Goal: Check status: Check status

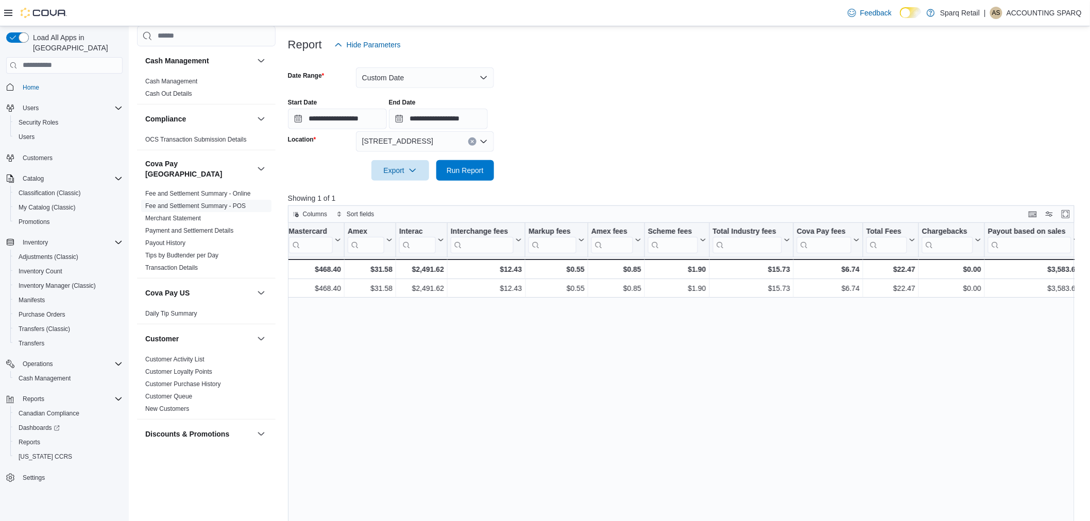
scroll to position [146, 0]
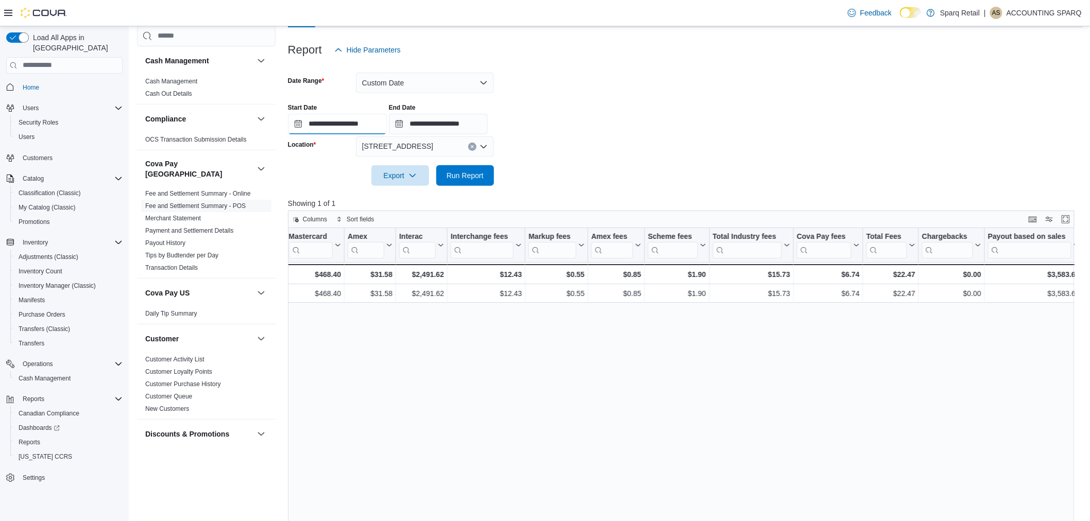
click at [387, 119] on input "**********" at bounding box center [337, 124] width 99 height 21
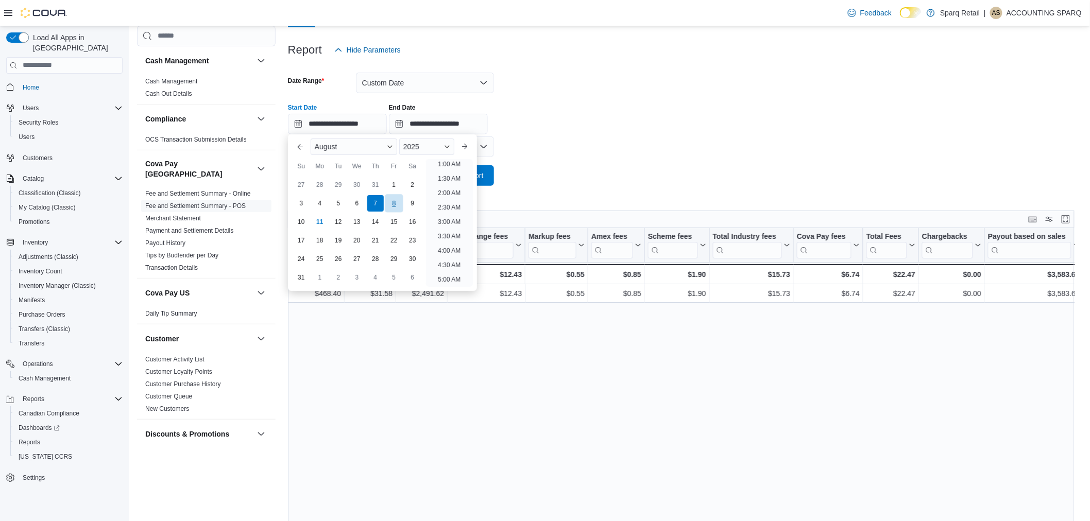
click at [393, 202] on div "8" at bounding box center [394, 203] width 18 height 18
type input "**********"
click at [568, 162] on div at bounding box center [685, 161] width 795 height 8
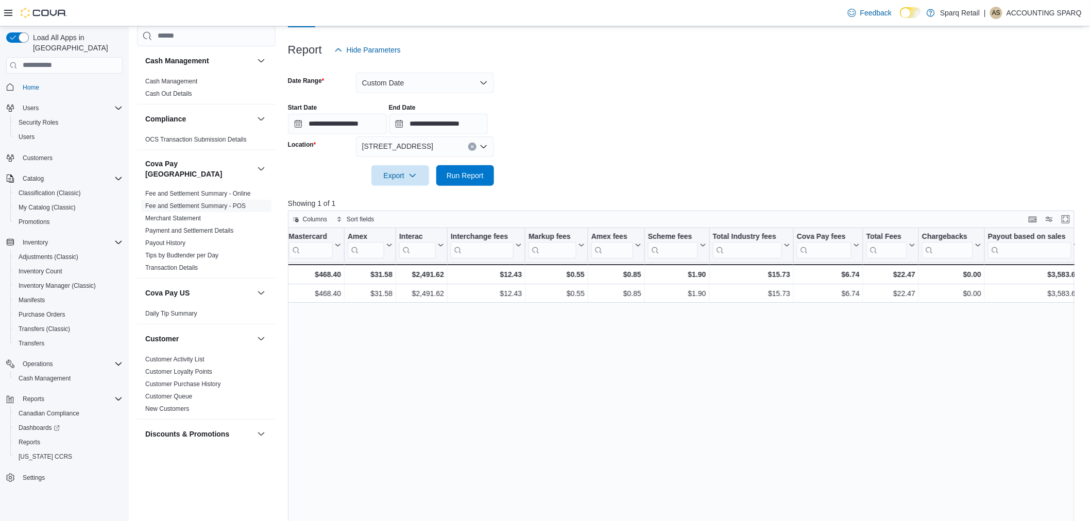
click at [484, 145] on icon "Open list of options" at bounding box center [484, 147] width 8 height 8
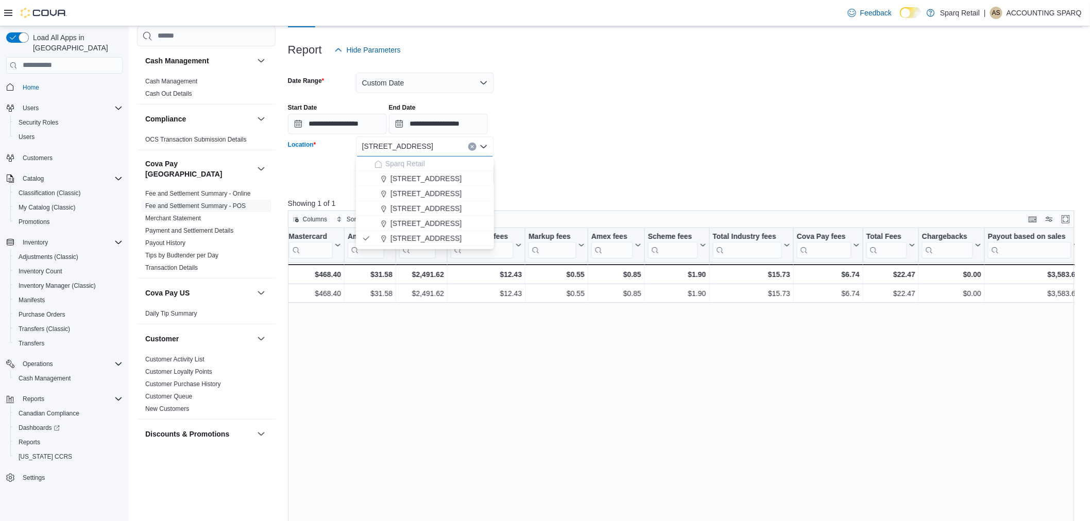
drag, startPoint x: 431, startPoint y: 190, endPoint x: 481, endPoint y: 178, distance: 50.9
click at [431, 190] on span "[STREET_ADDRESS]" at bounding box center [426, 194] width 71 height 10
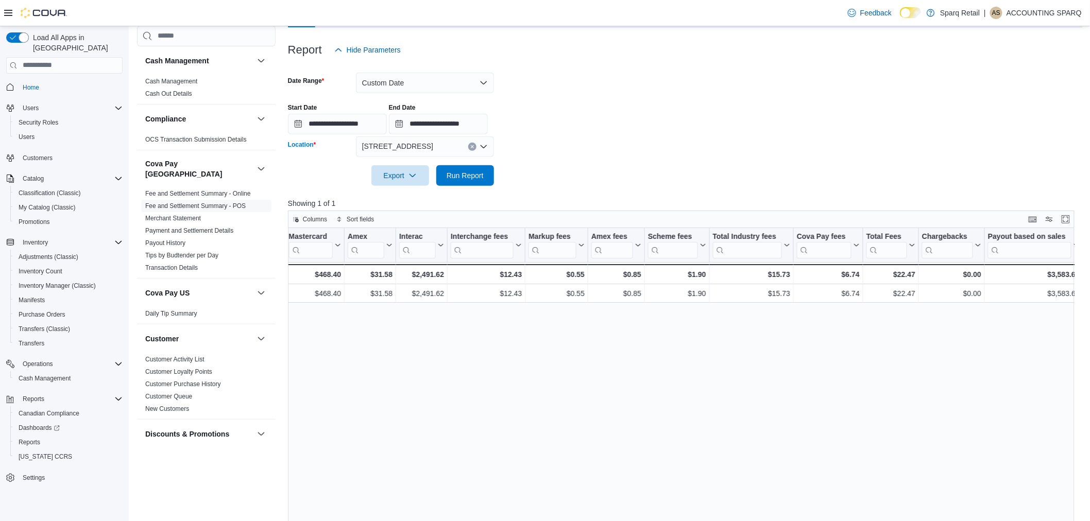
drag, startPoint x: 534, startPoint y: 174, endPoint x: 516, endPoint y: 176, distance: 18.2
click at [534, 173] on form "**********" at bounding box center [685, 123] width 795 height 126
click at [472, 177] on span "Run Report" at bounding box center [465, 175] width 37 height 10
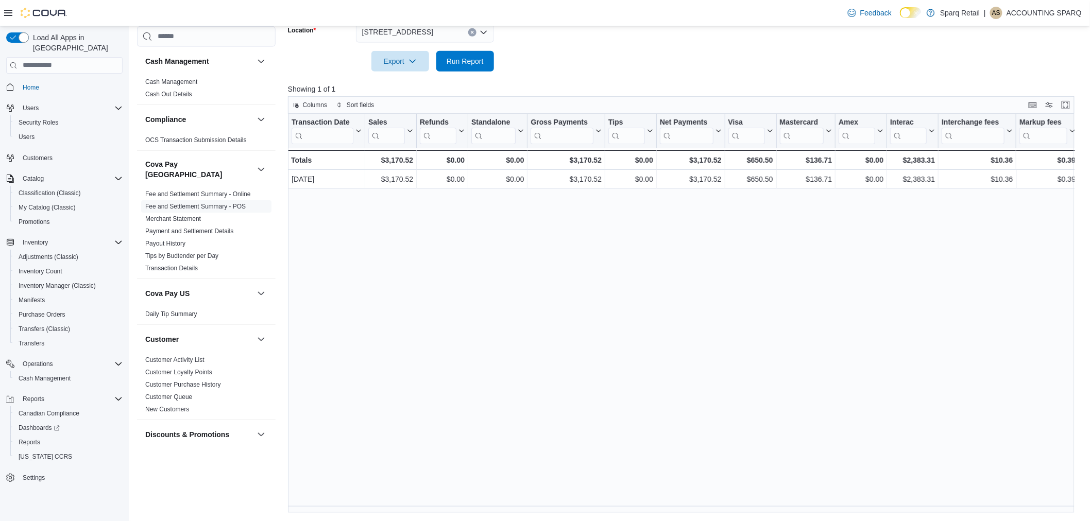
scroll to position [0, 491]
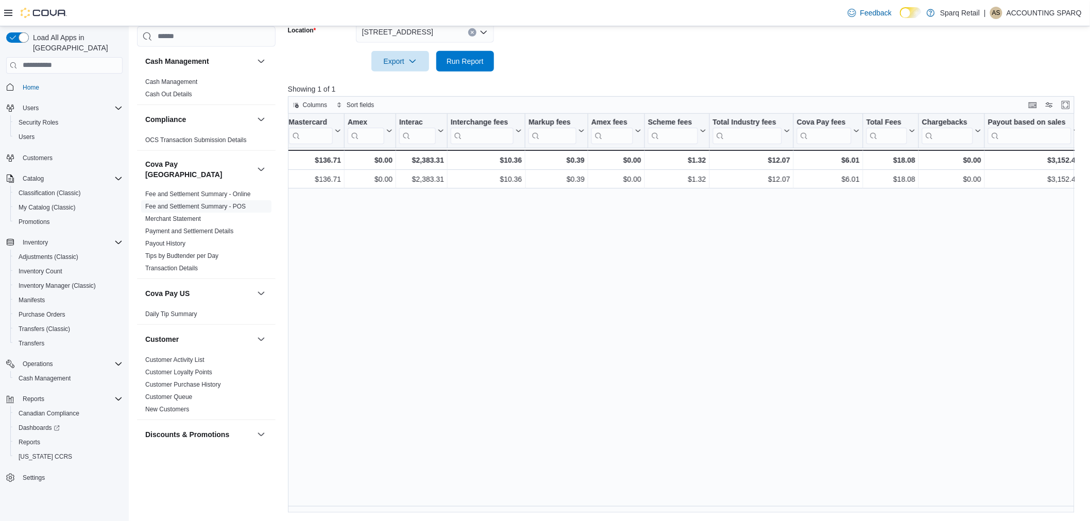
click at [441, 27] on div "[STREET_ADDRESS]" at bounding box center [425, 32] width 138 height 21
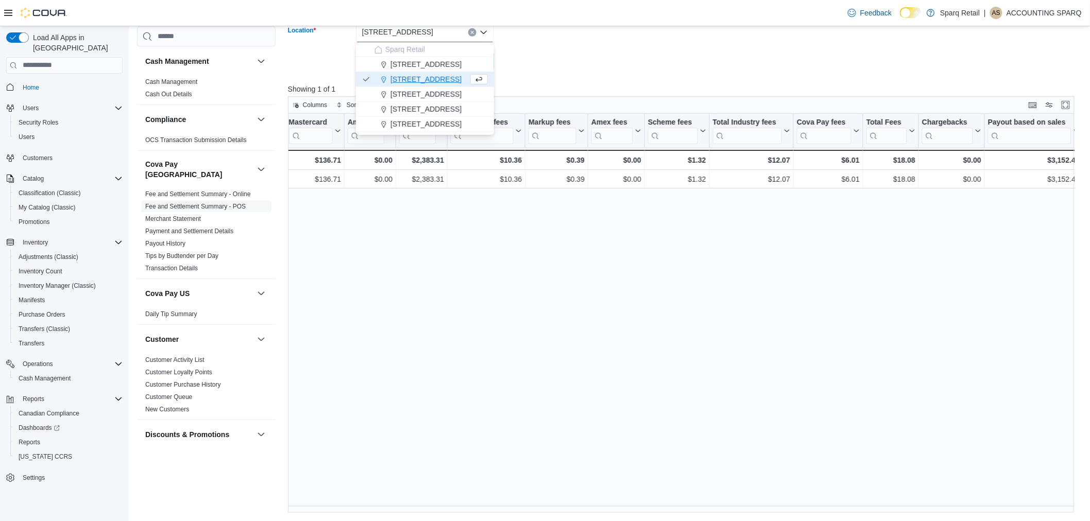
drag, startPoint x: 452, startPoint y: 91, endPoint x: 459, endPoint y: 87, distance: 8.3
click at [451, 91] on span "[STREET_ADDRESS]" at bounding box center [426, 94] width 71 height 10
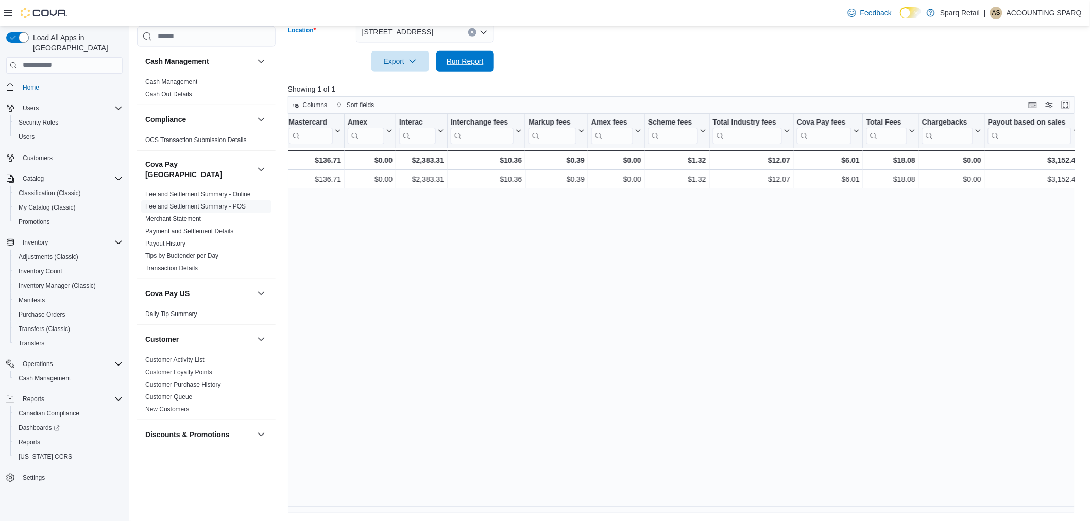
click at [477, 64] on span "Run Report" at bounding box center [465, 61] width 37 height 10
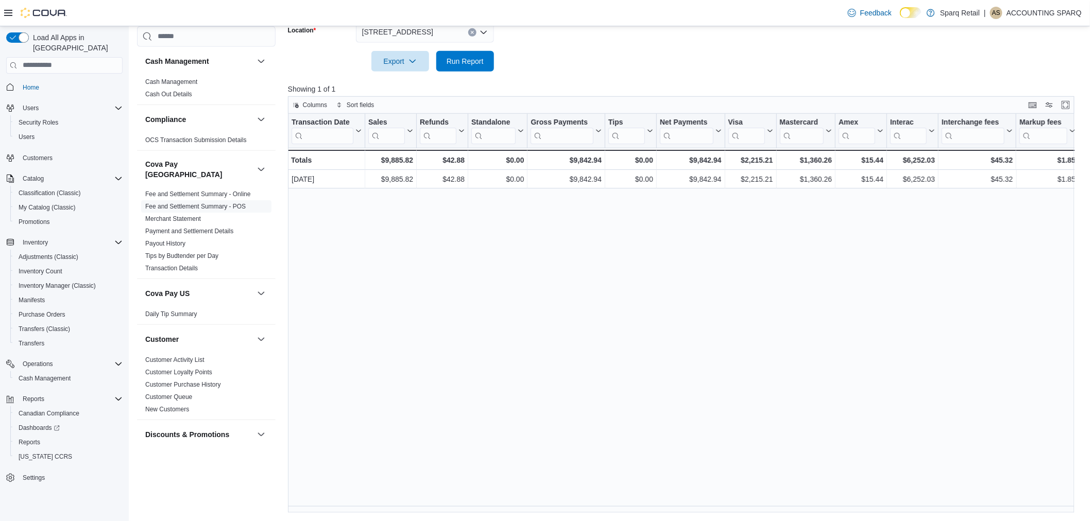
scroll to position [0, 491]
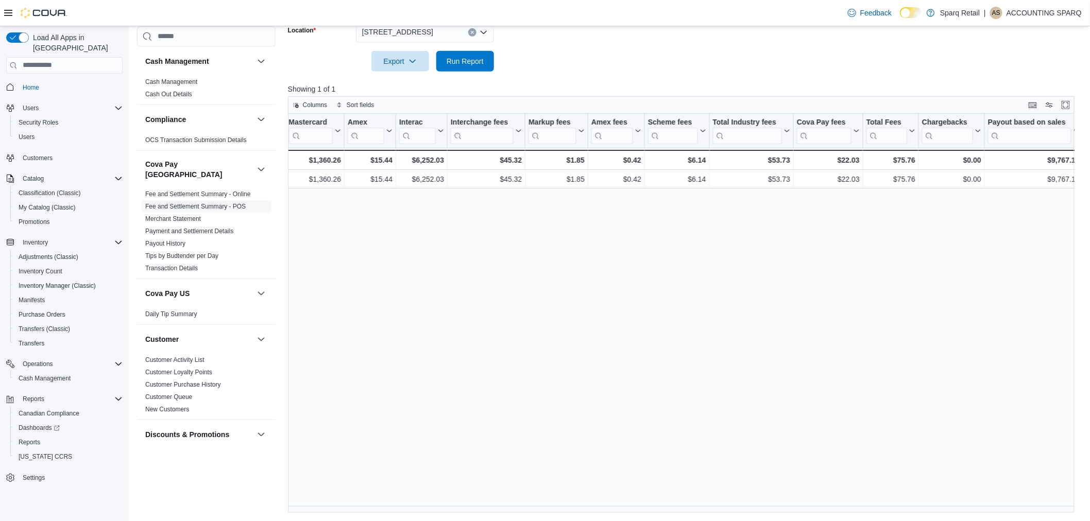
click at [450, 31] on div "[STREET_ADDRESS]" at bounding box center [425, 32] width 138 height 21
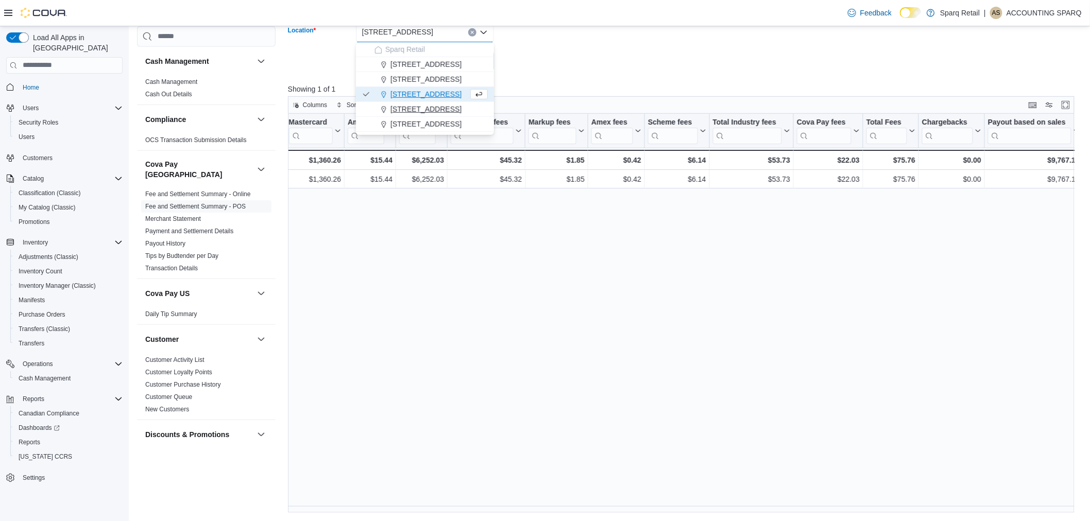
click at [427, 106] on span "[STREET_ADDRESS]" at bounding box center [426, 109] width 71 height 10
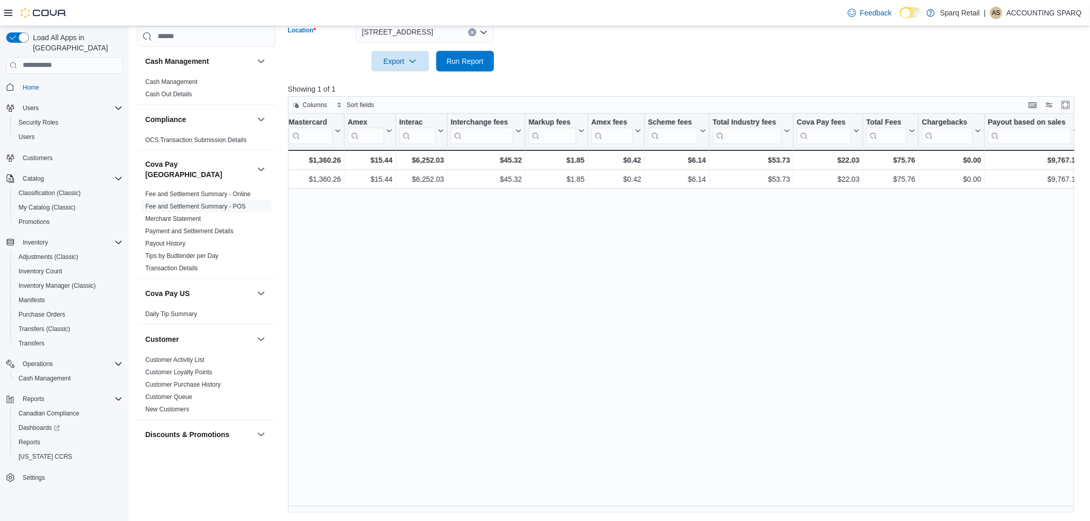
click at [519, 76] on div at bounding box center [685, 78] width 795 height 12
drag, startPoint x: 459, startPoint y: 58, endPoint x: 492, endPoint y: 58, distance: 33.0
click at [459, 58] on span "Run Report" at bounding box center [465, 61] width 37 height 10
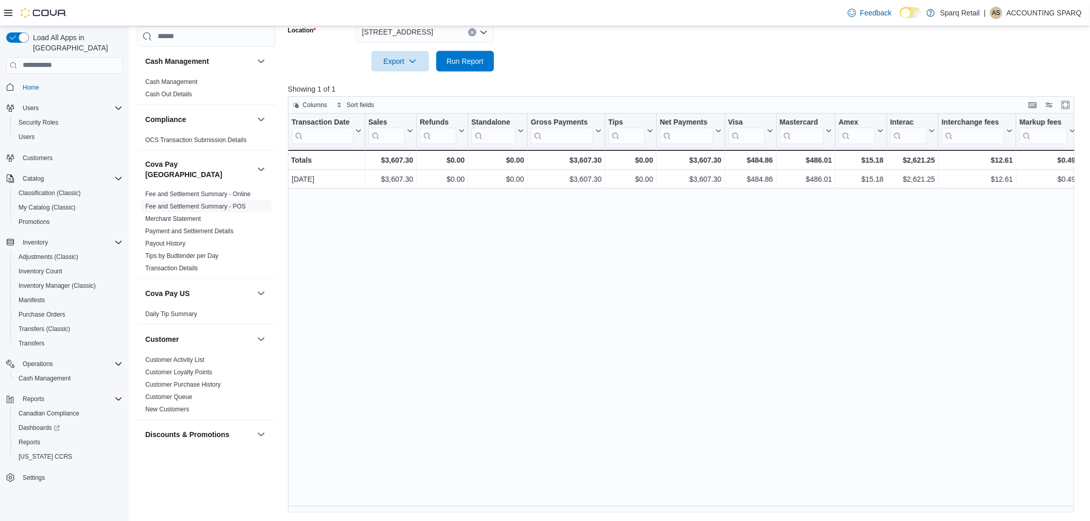
scroll to position [0, 491]
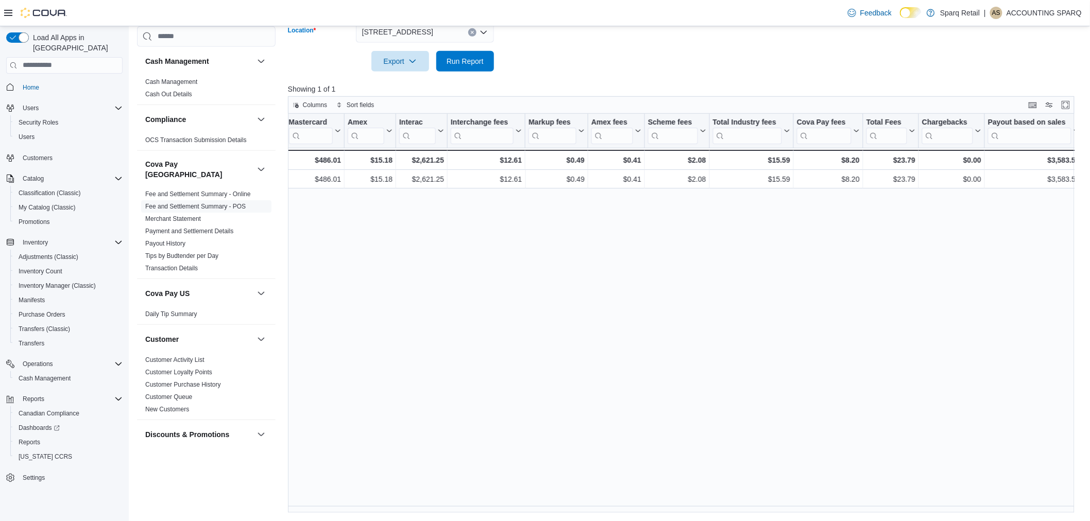
click at [445, 35] on div "[STREET_ADDRESS]" at bounding box center [425, 32] width 138 height 21
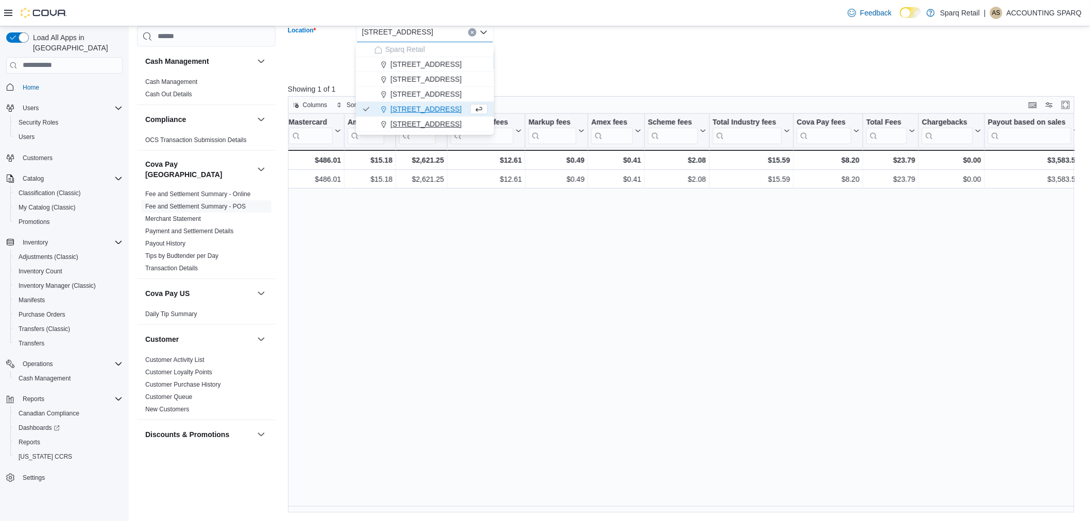
click at [409, 124] on span "[STREET_ADDRESS]" at bounding box center [426, 124] width 71 height 10
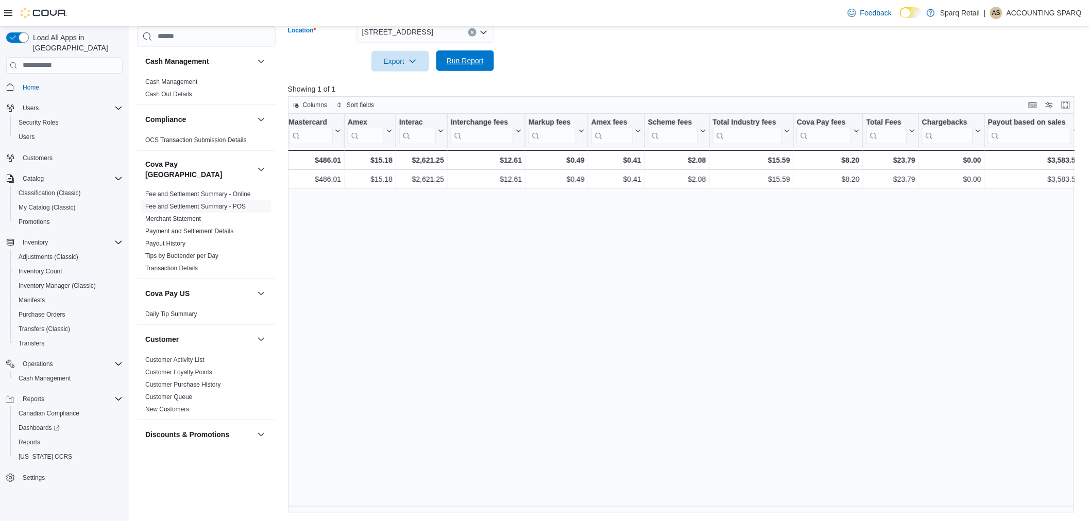
click at [453, 62] on span "Run Report" at bounding box center [465, 61] width 37 height 10
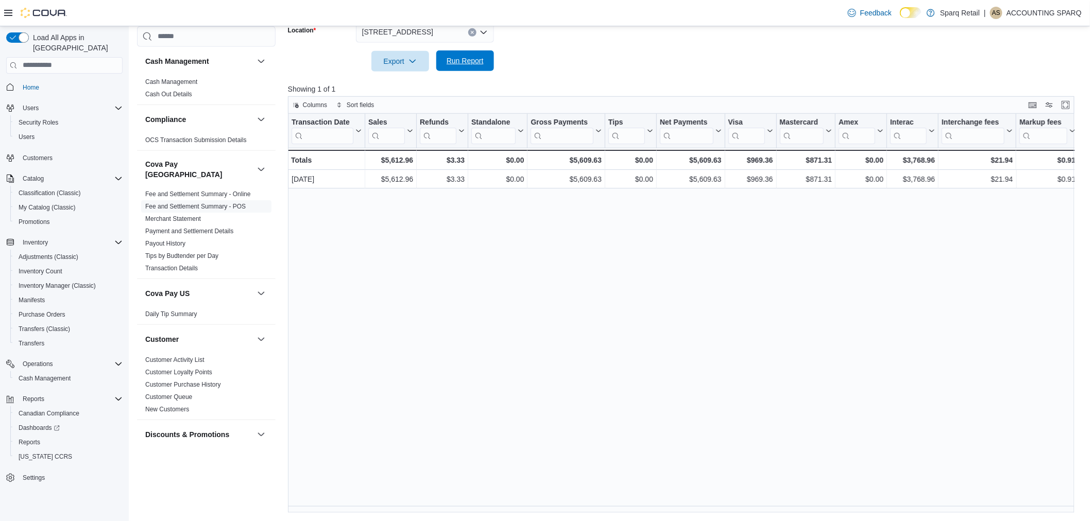
click at [453, 62] on span "Run Report" at bounding box center [465, 61] width 37 height 10
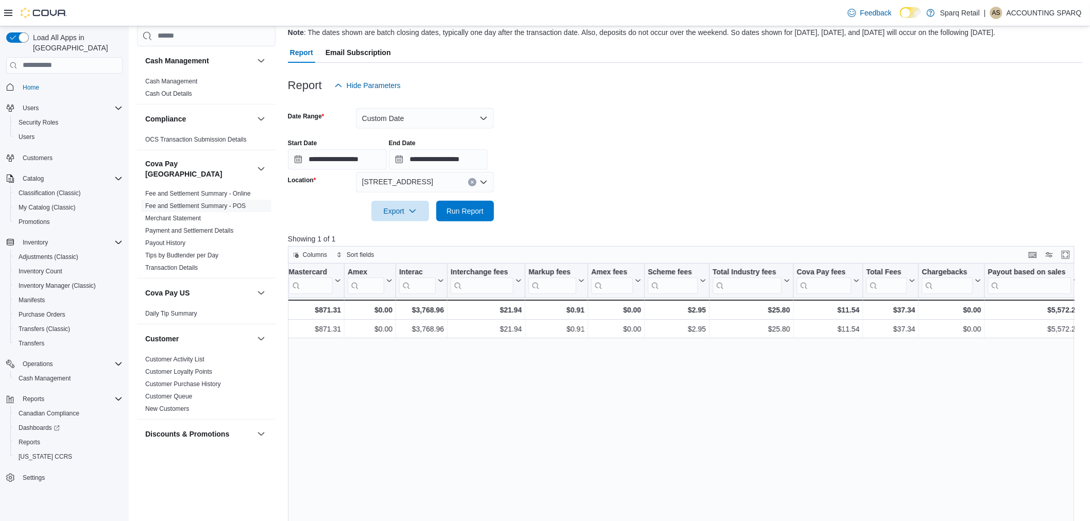
scroll to position [89, 0]
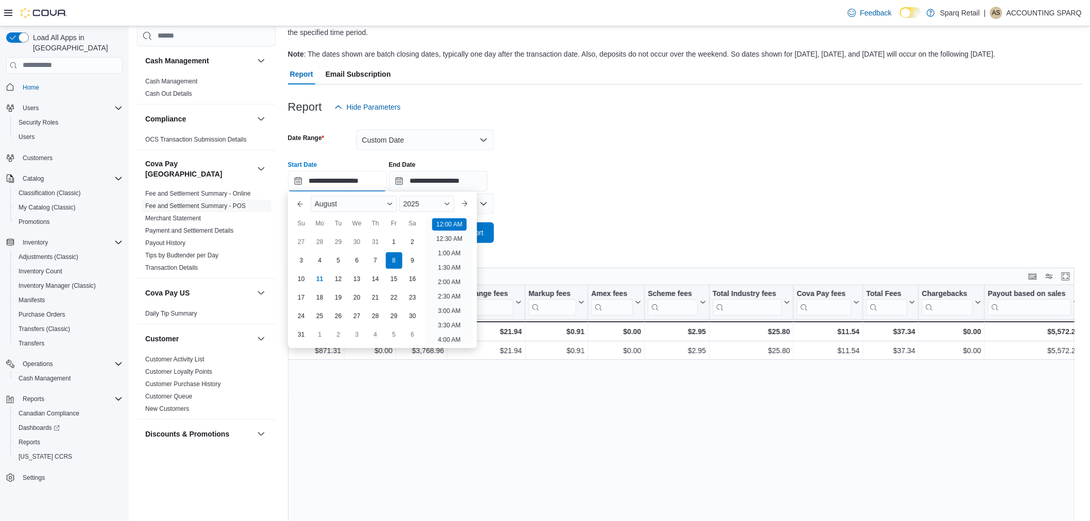
click at [387, 189] on input "**********" at bounding box center [337, 181] width 99 height 21
click at [414, 260] on div "9" at bounding box center [412, 260] width 18 height 18
type input "**********"
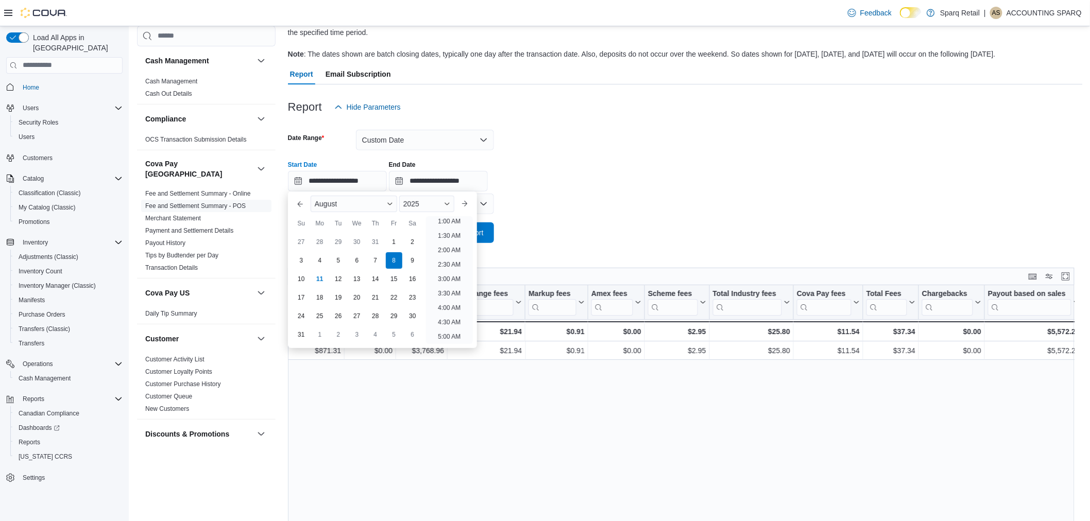
scroll to position [2, 0]
click at [608, 181] on div "**********" at bounding box center [685, 172] width 795 height 39
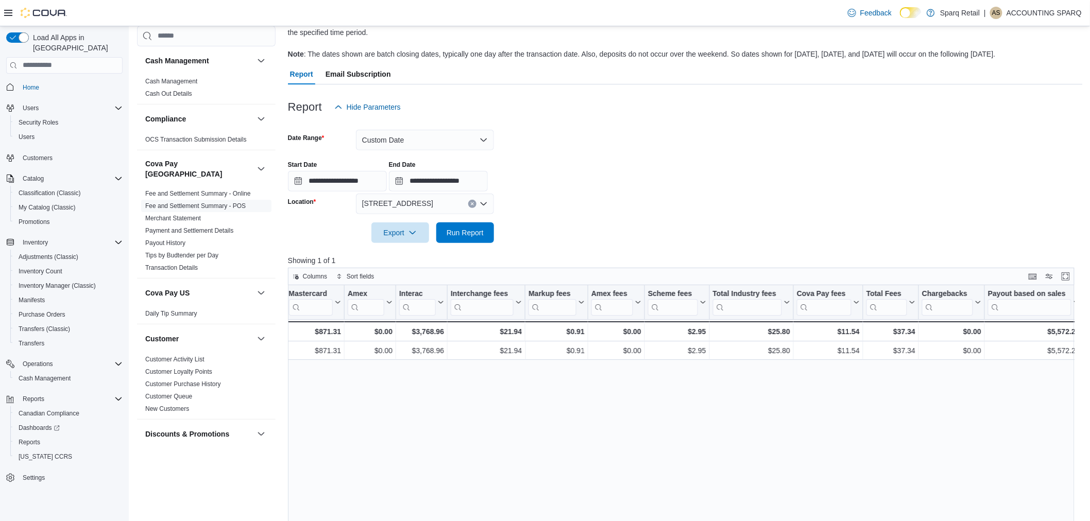
click at [464, 203] on div "[STREET_ADDRESS]" at bounding box center [425, 204] width 138 height 21
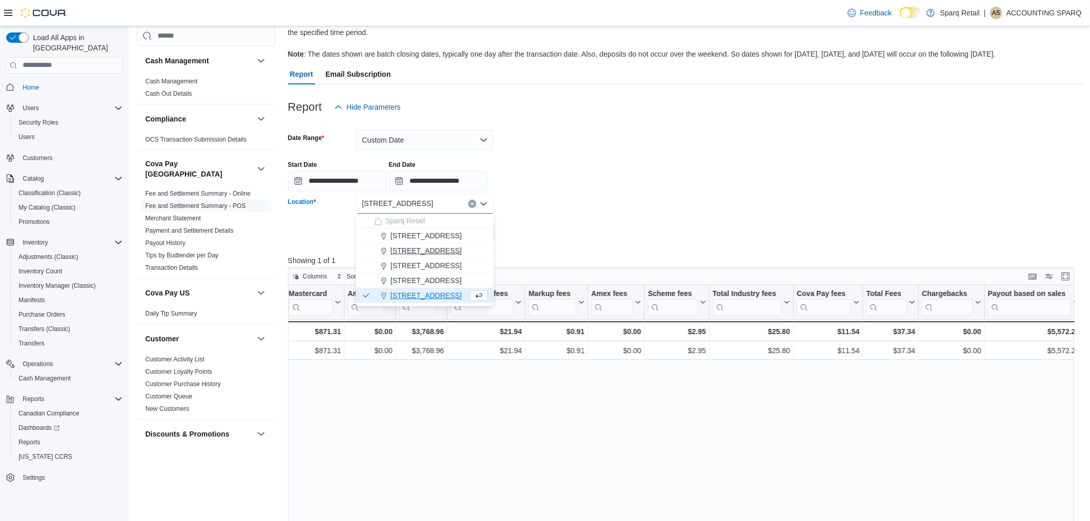
click at [435, 251] on span "[STREET_ADDRESS]" at bounding box center [426, 251] width 71 height 10
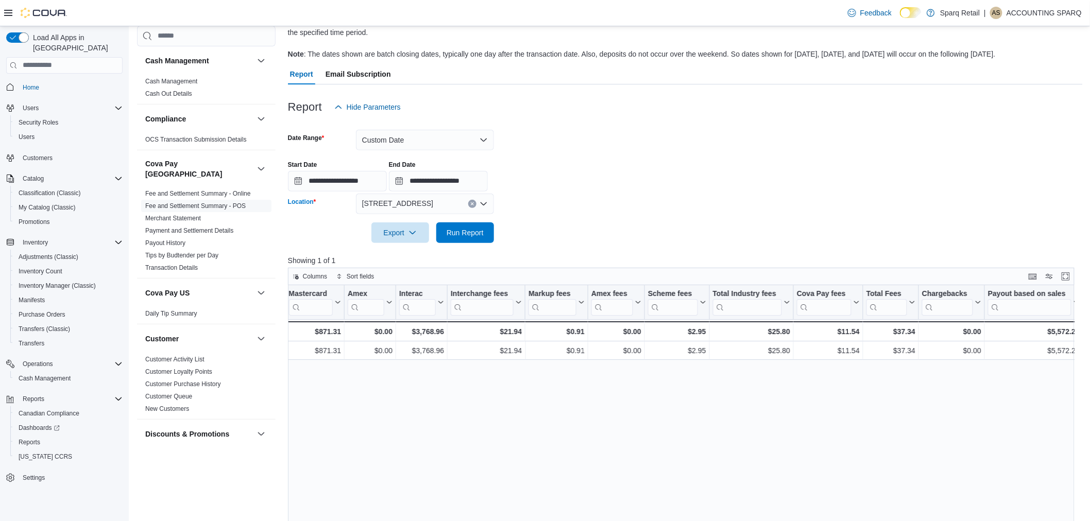
click at [518, 234] on form "**********" at bounding box center [685, 180] width 795 height 126
click at [461, 233] on span "Run Report" at bounding box center [465, 232] width 37 height 10
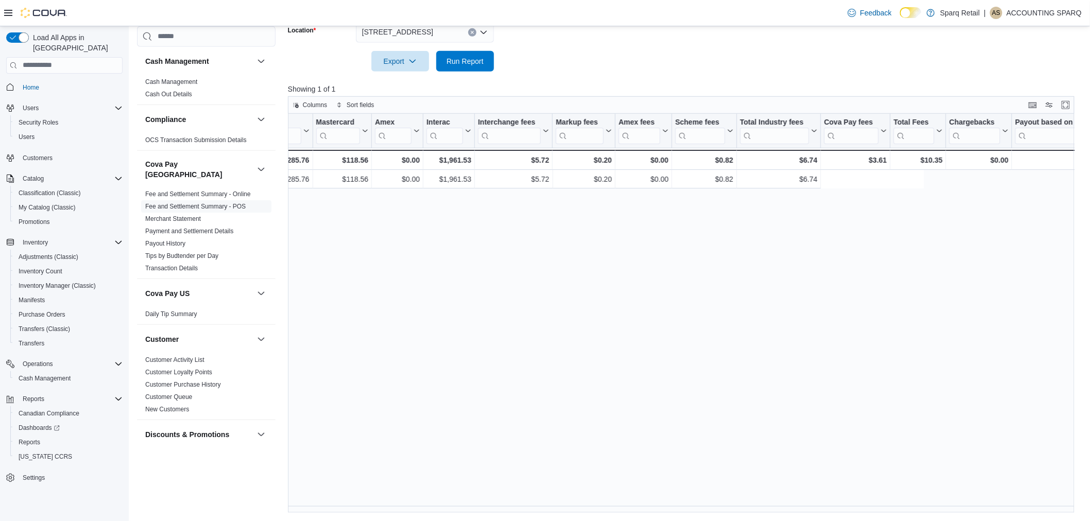
scroll to position [0, 491]
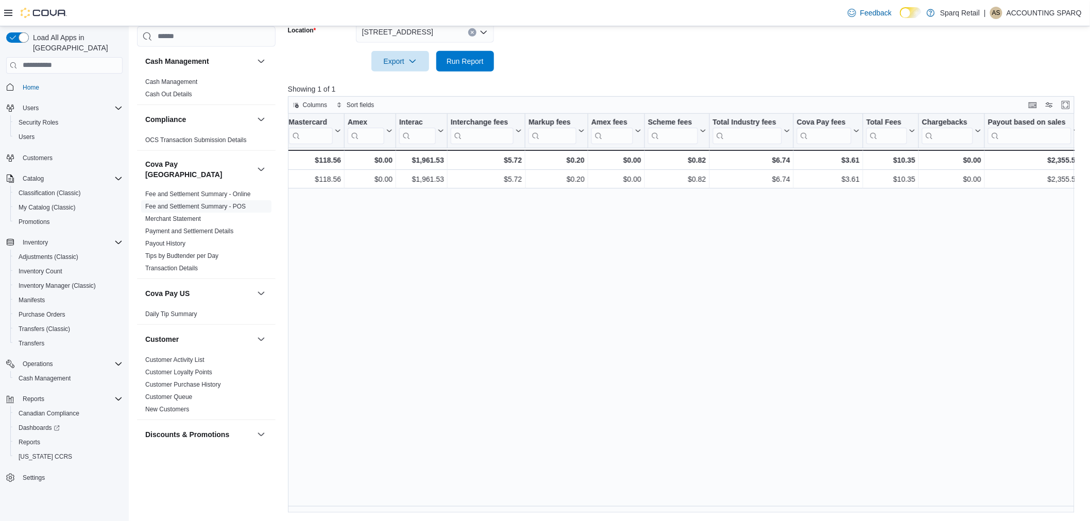
drag, startPoint x: 441, startPoint y: 32, endPoint x: 446, endPoint y: 37, distance: 6.6
click at [441, 32] on div "[STREET_ADDRESS]" at bounding box center [425, 32] width 138 height 21
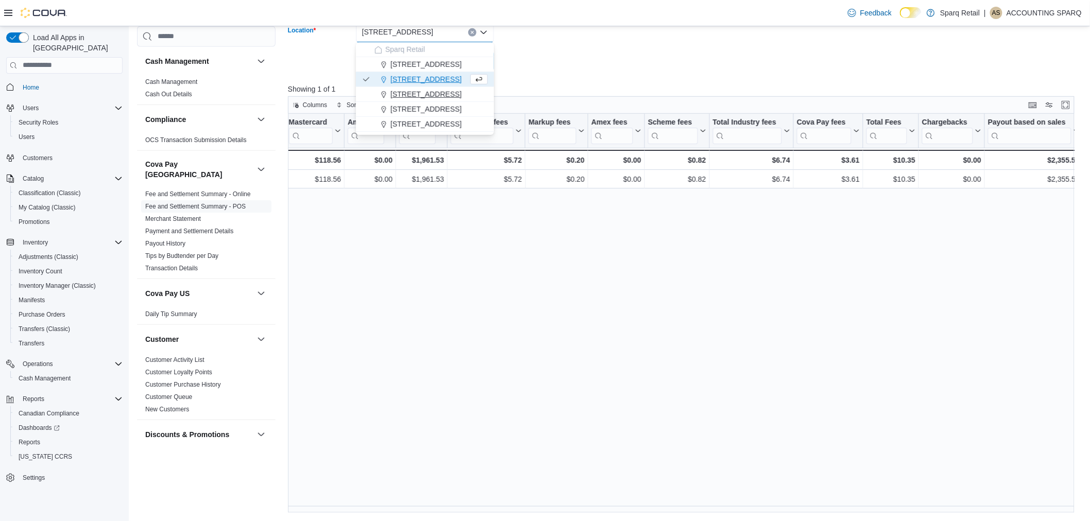
click at [438, 93] on span "[STREET_ADDRESS]" at bounding box center [426, 94] width 71 height 10
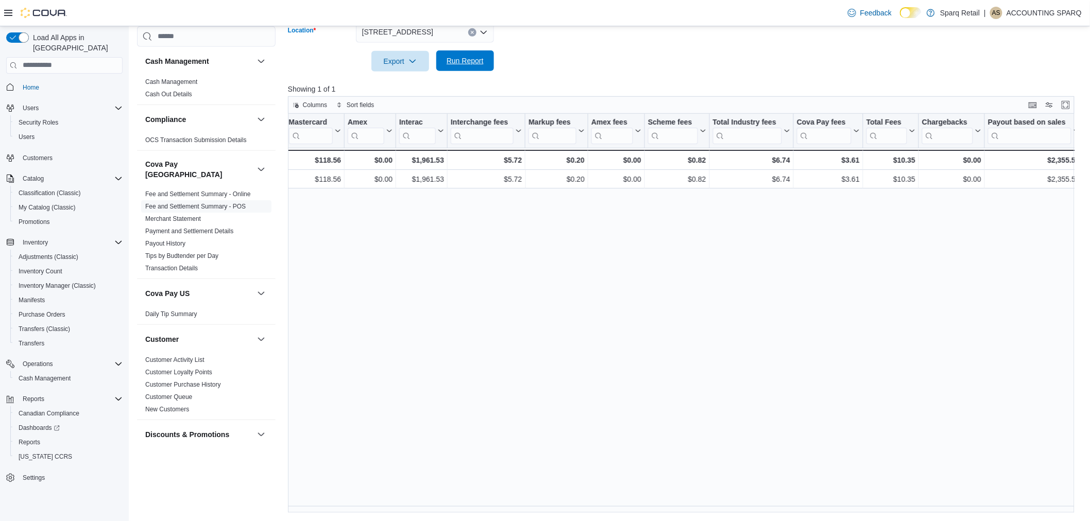
click at [488, 60] on button "Run Report" at bounding box center [465, 60] width 58 height 21
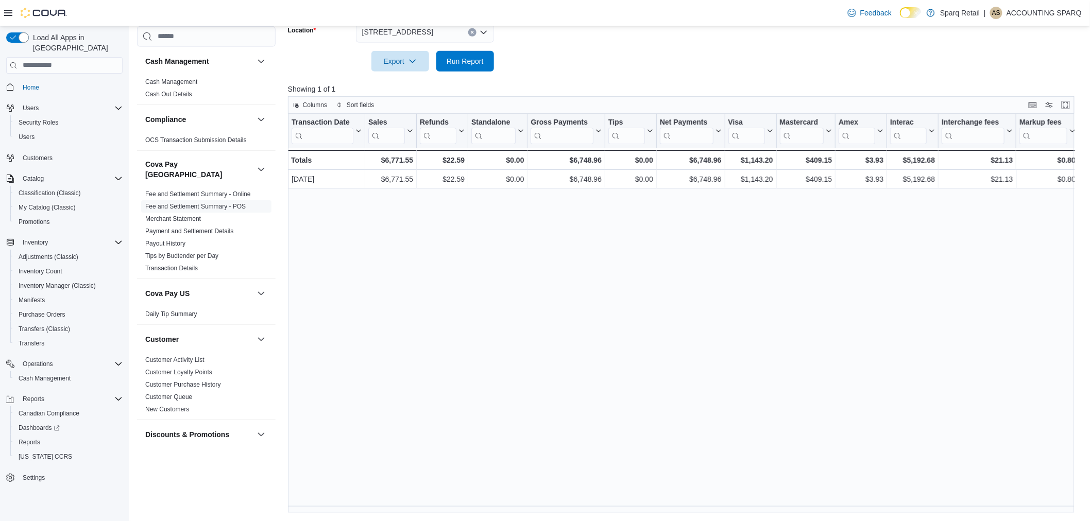
click at [910, 508] on div "Transaction Date Click to view column header actions Sales Click to view column…" at bounding box center [685, 314] width 795 height 400
click at [905, 517] on div "Reports Feedback Cash Management Cash Management Cash Out Details Compliance OC…" at bounding box center [610, 144] width 962 height 756
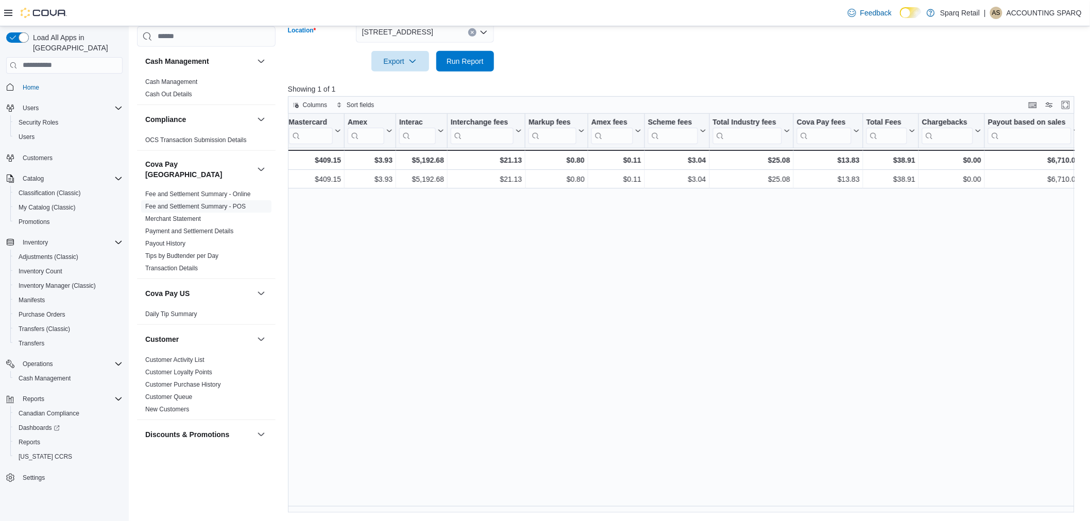
click at [428, 29] on span "[STREET_ADDRESS]" at bounding box center [397, 32] width 71 height 12
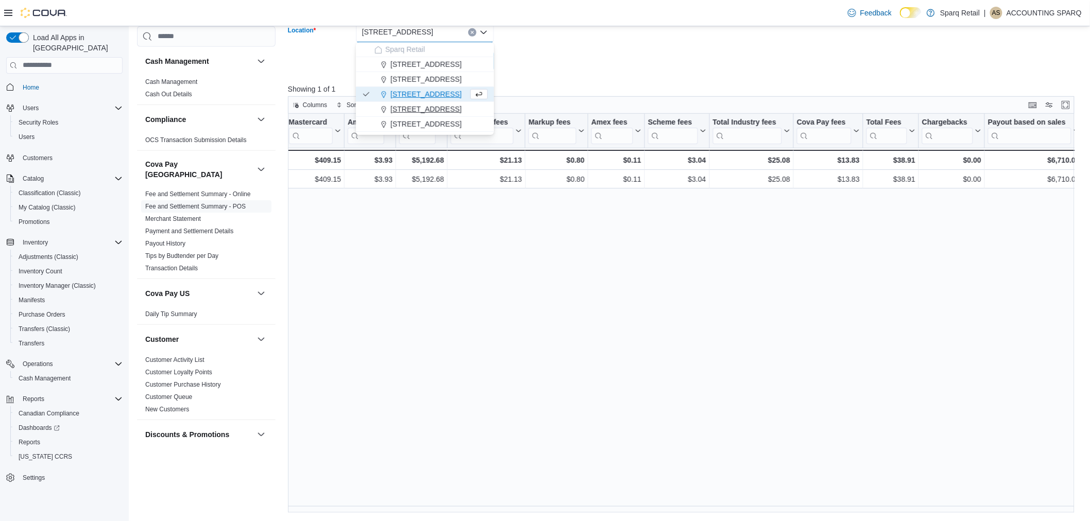
click at [456, 111] on div "[STREET_ADDRESS]" at bounding box center [431, 109] width 113 height 10
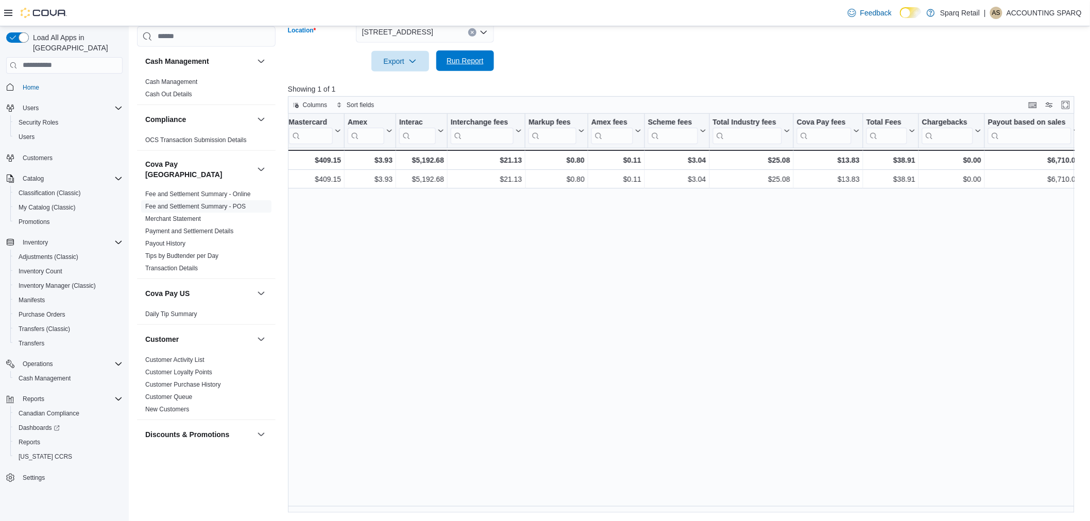
click at [477, 63] on span "Run Report" at bounding box center [465, 61] width 37 height 10
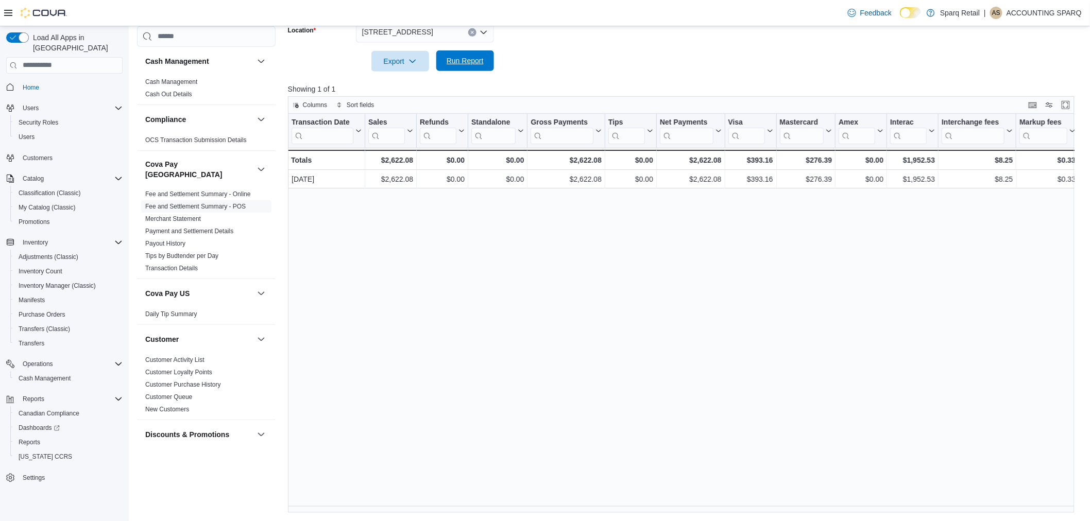
drag, startPoint x: 452, startPoint y: 60, endPoint x: 472, endPoint y: 68, distance: 21.7
click at [452, 60] on span "Run Report" at bounding box center [465, 61] width 37 height 10
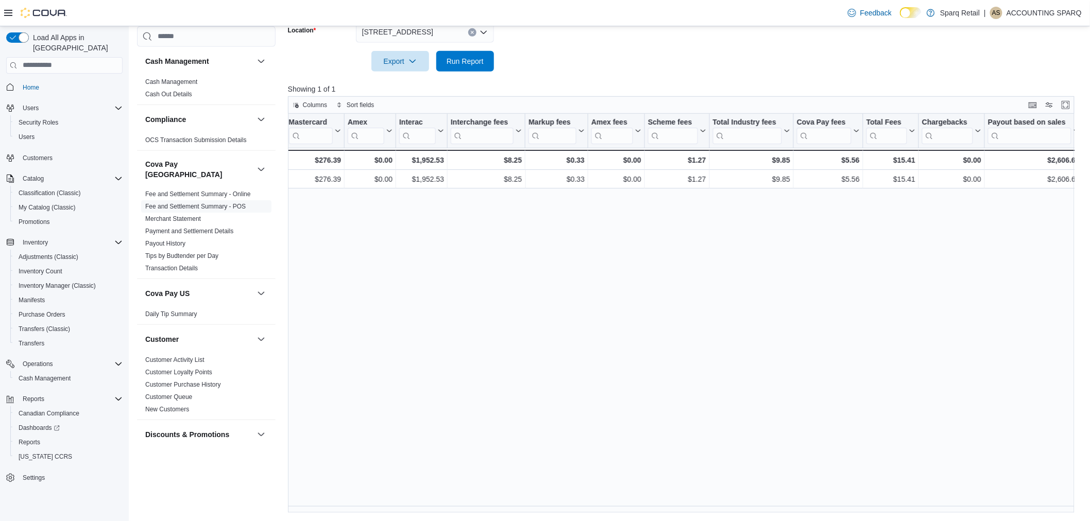
click at [444, 37] on div "[STREET_ADDRESS]" at bounding box center [425, 32] width 138 height 21
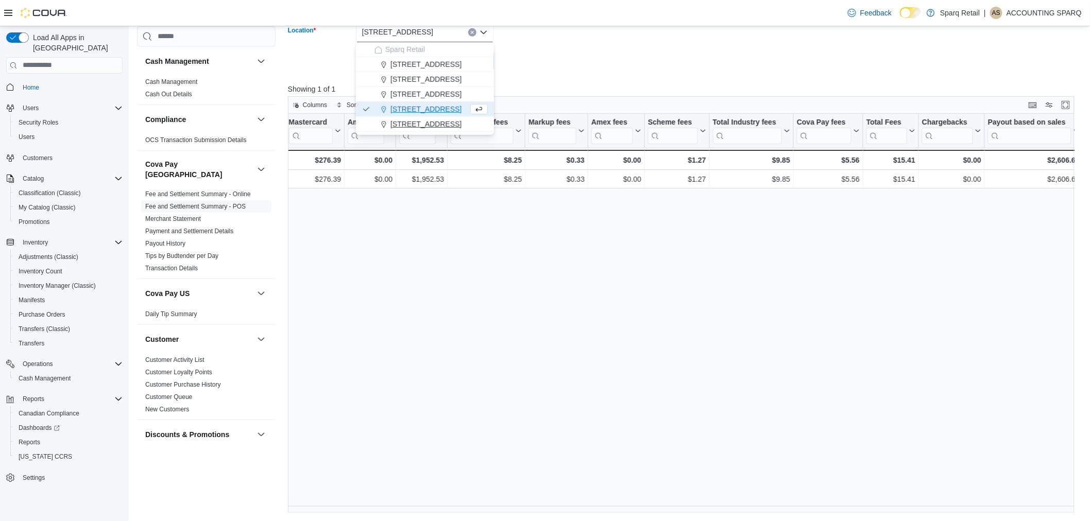
click at [414, 125] on span "[STREET_ADDRESS]" at bounding box center [426, 124] width 71 height 10
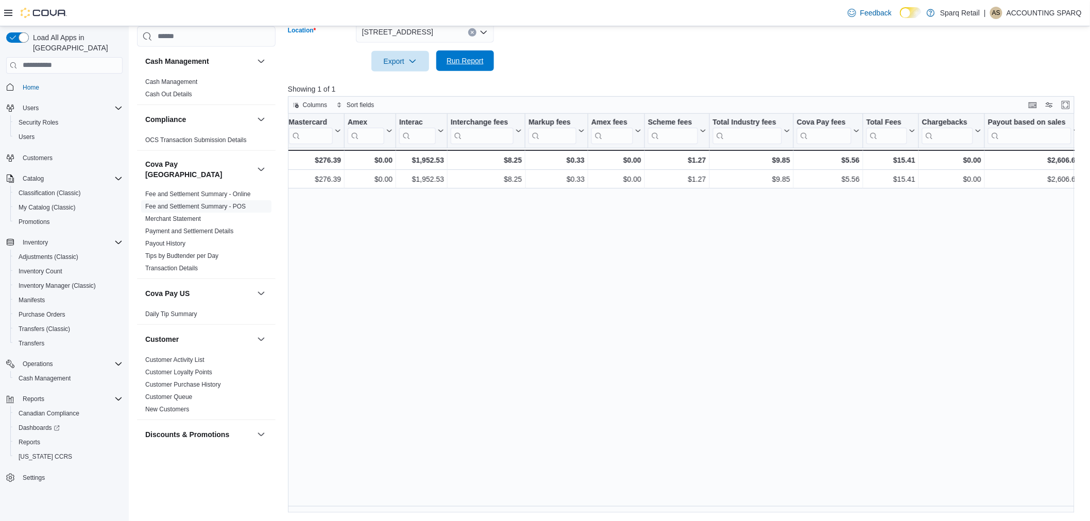
click at [451, 58] on span "Run Report" at bounding box center [465, 61] width 37 height 10
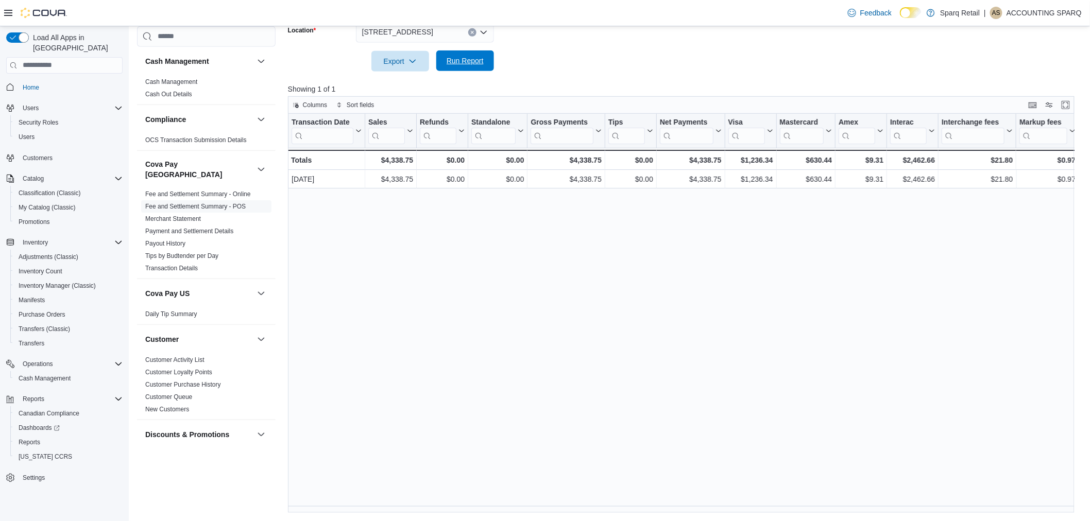
click at [454, 53] on span "Run Report" at bounding box center [465, 60] width 45 height 21
